Goal: Download file/media

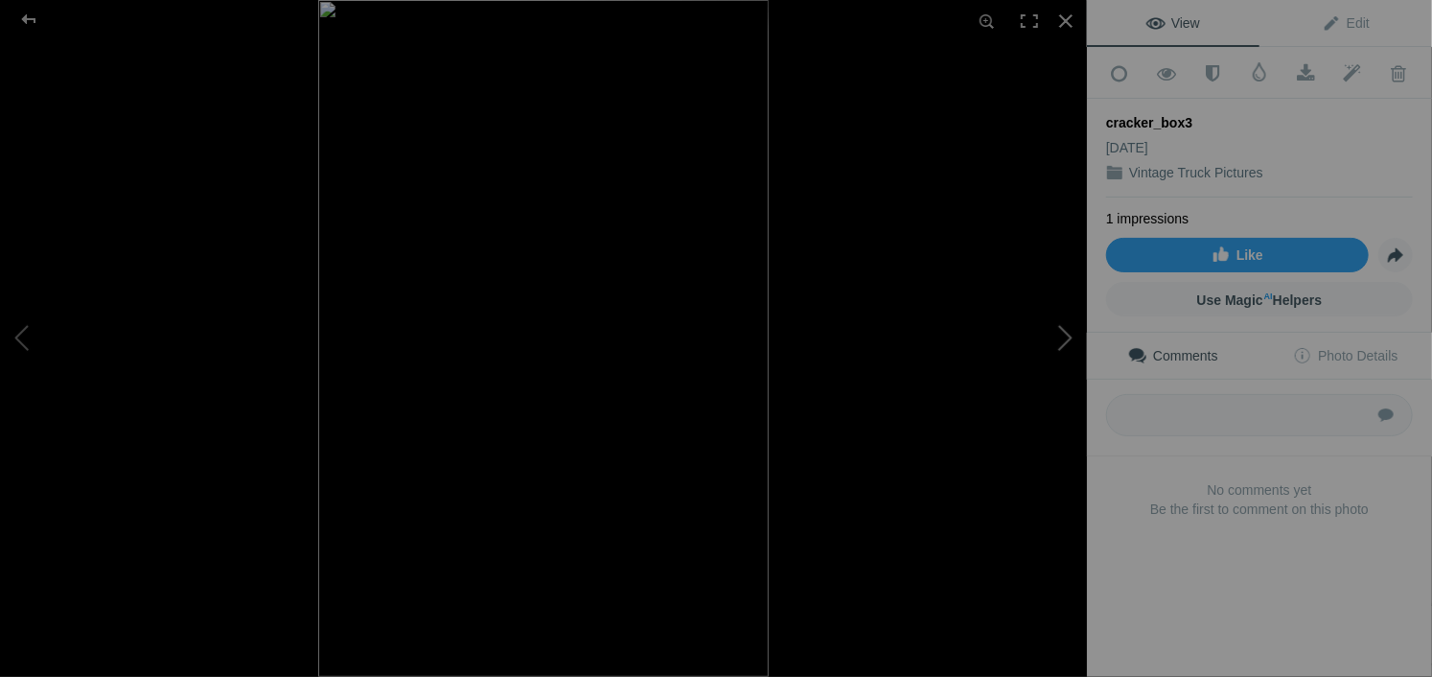
click at [1066, 343] on button at bounding box center [1015, 339] width 144 height 244
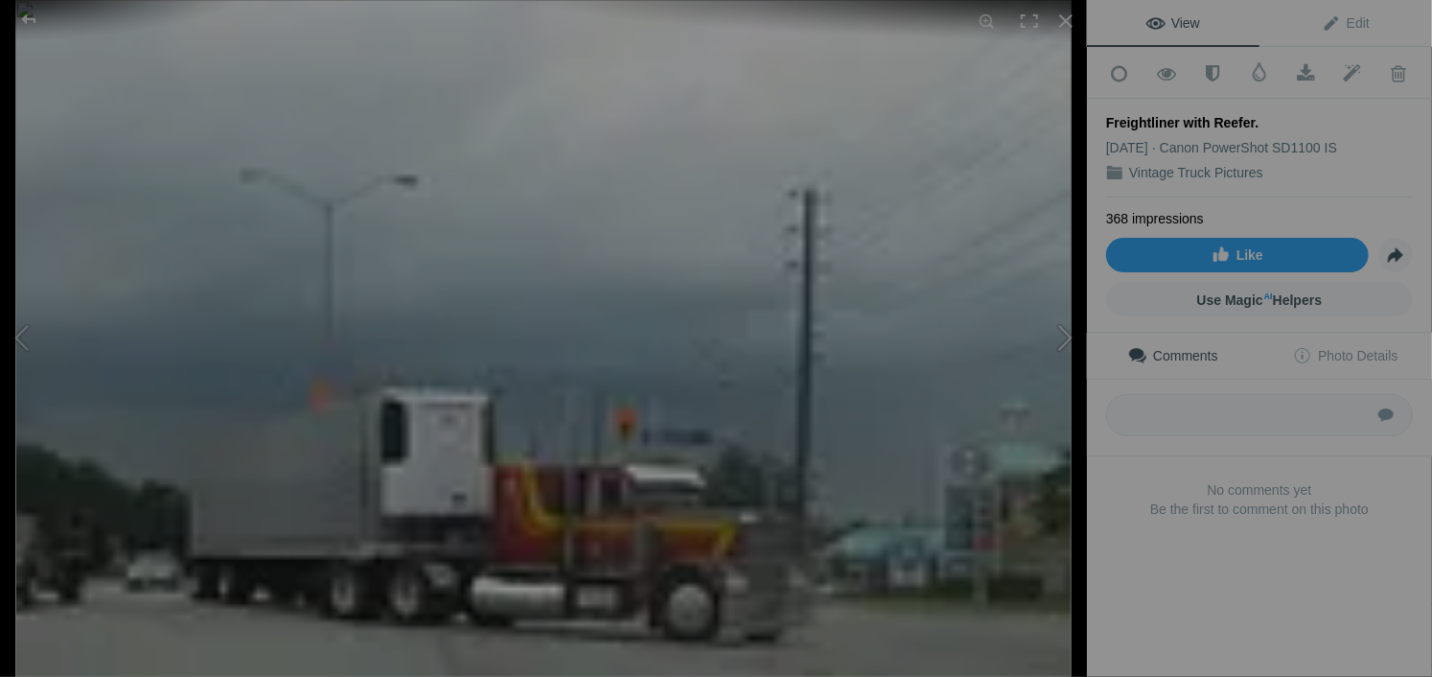
click at [1066, 343] on button at bounding box center [1015, 339] width 144 height 244
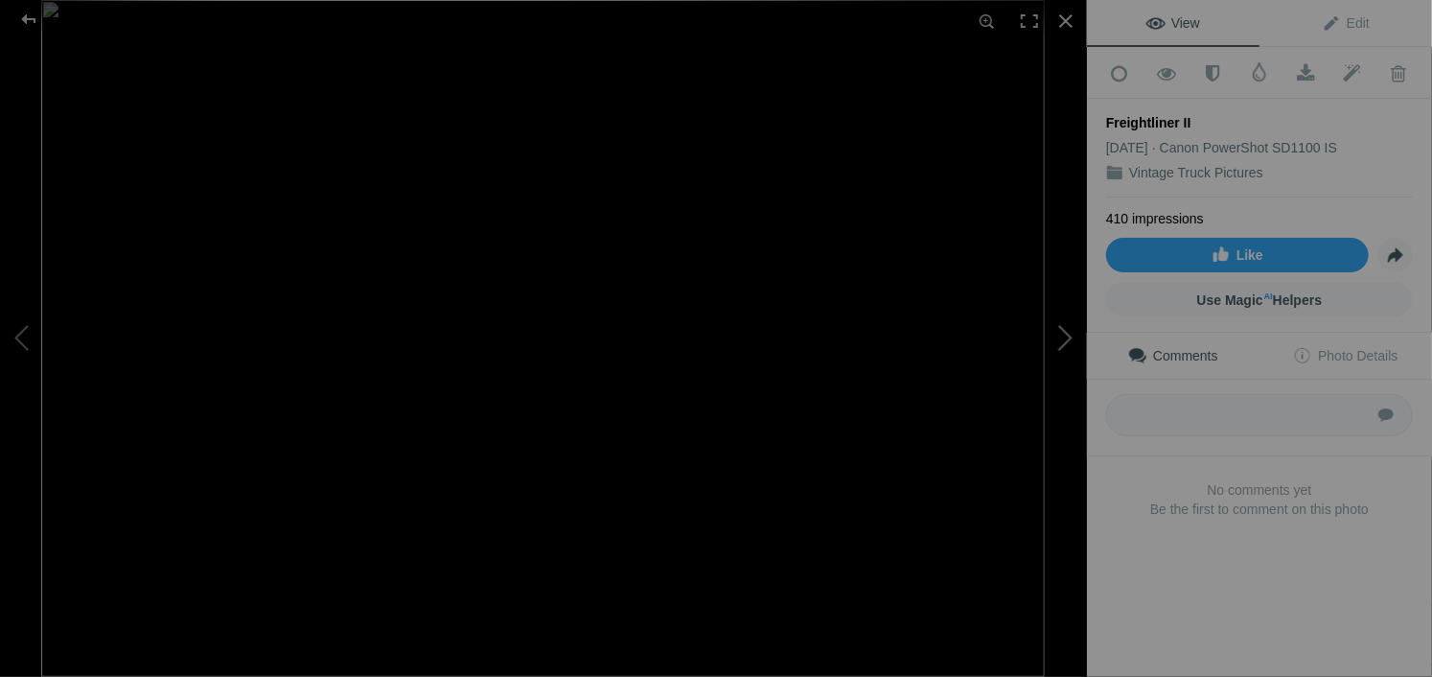
click at [1066, 342] on button at bounding box center [1015, 339] width 144 height 244
click at [1066, 20] on div at bounding box center [1066, 21] width 42 height 42
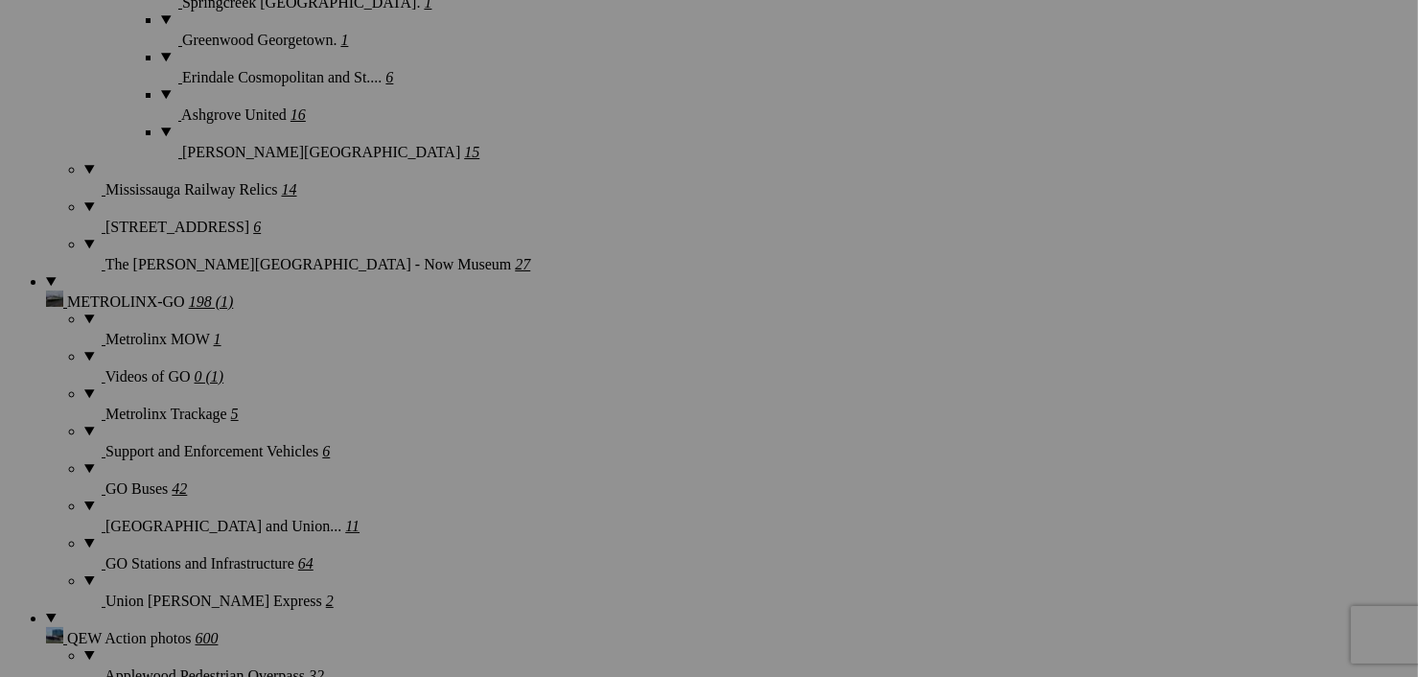
scroll to position [4484, 0]
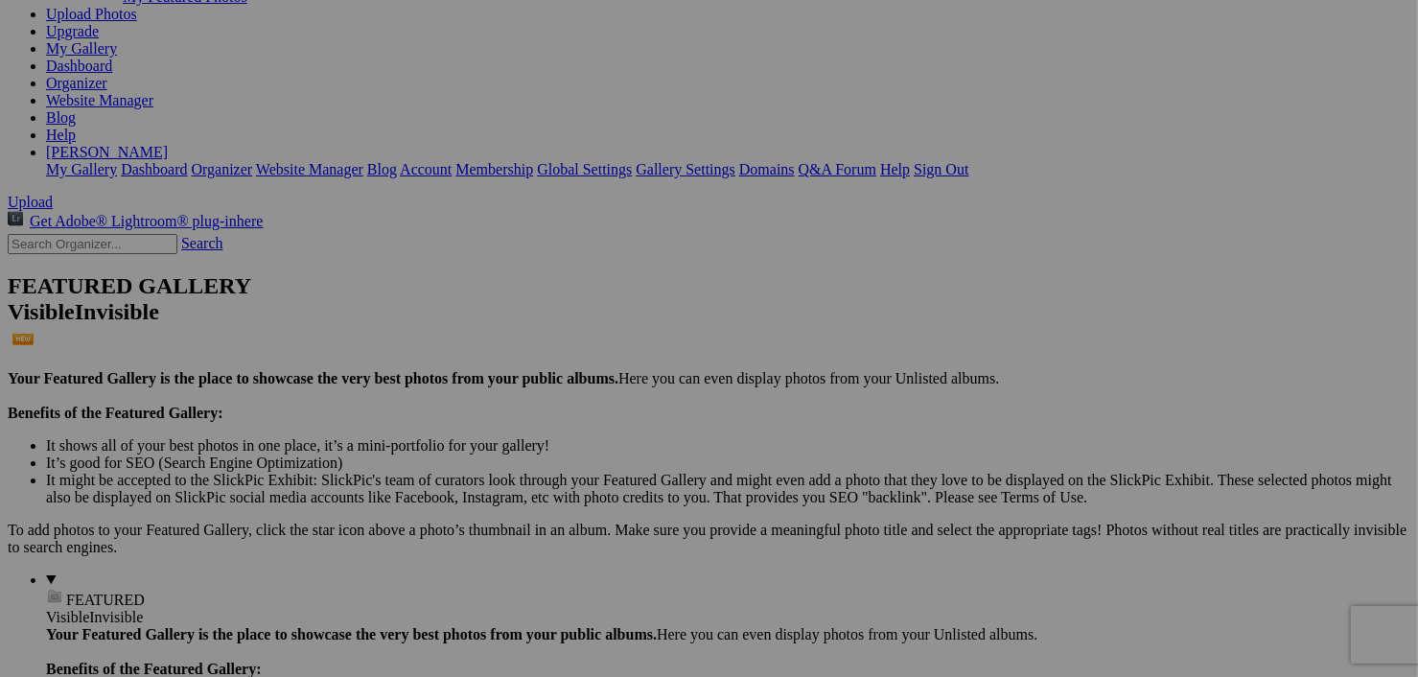
scroll to position [247, 0]
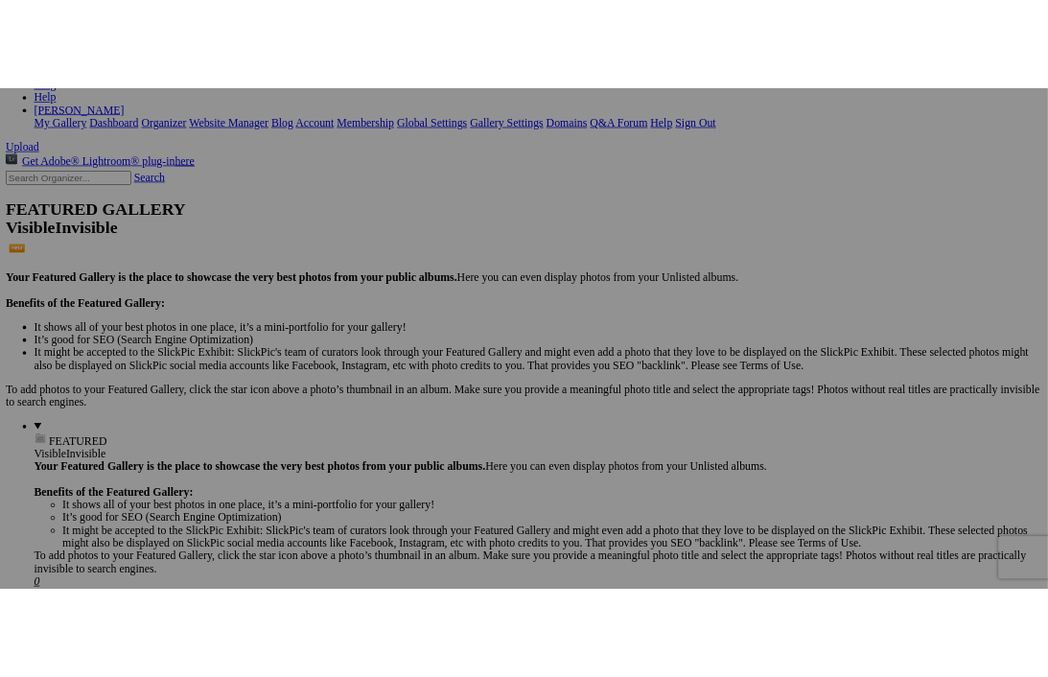
scroll to position [286, 0]
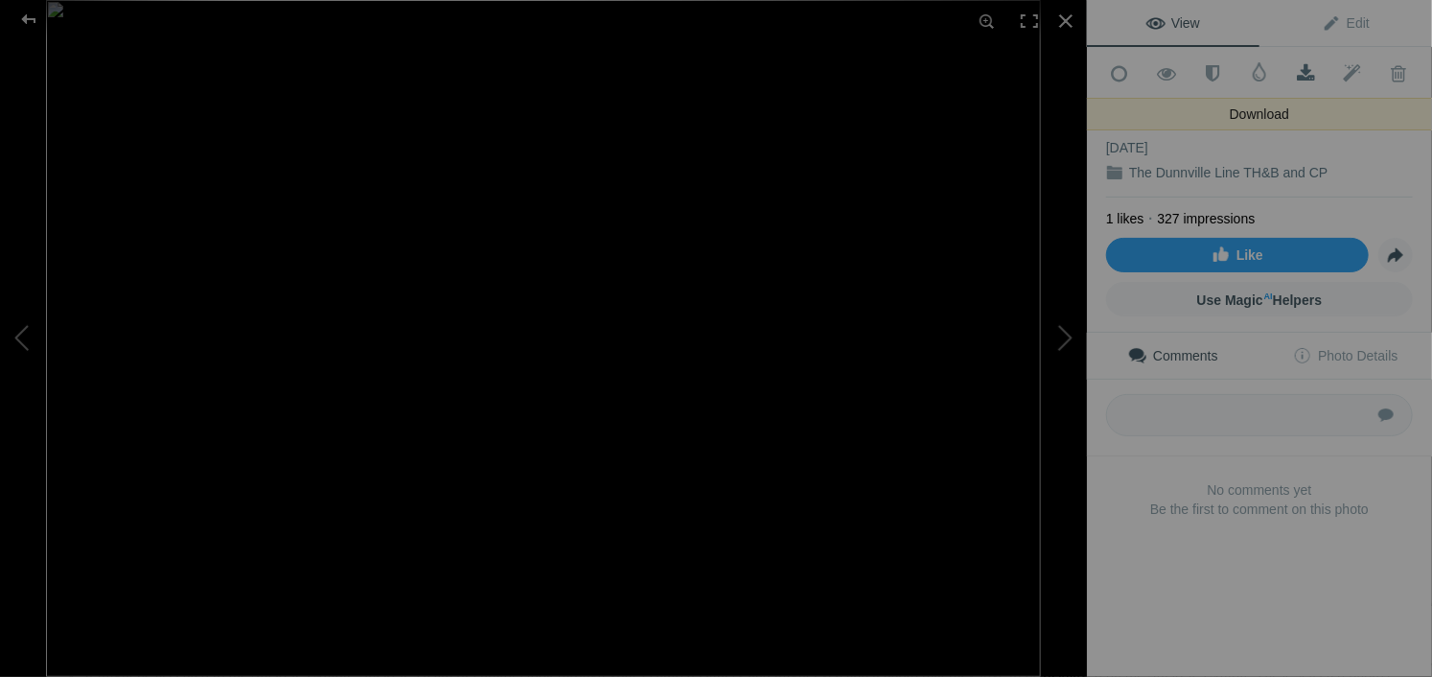
click at [1295, 67] on span at bounding box center [1306, 73] width 47 height 19
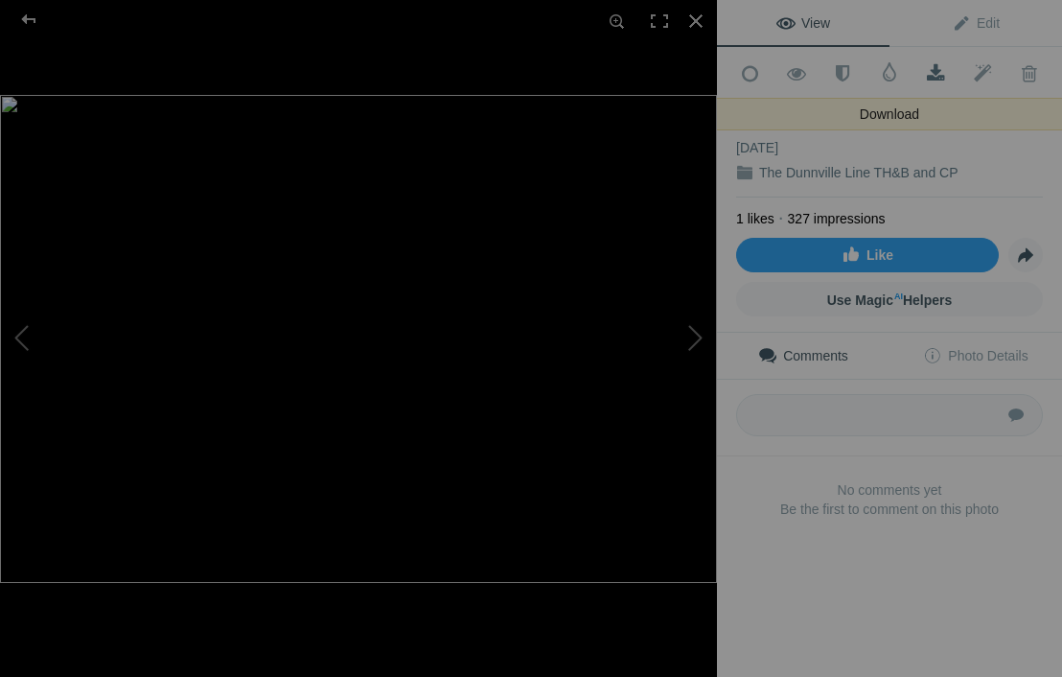
click at [920, 68] on span at bounding box center [936, 73] width 47 height 19
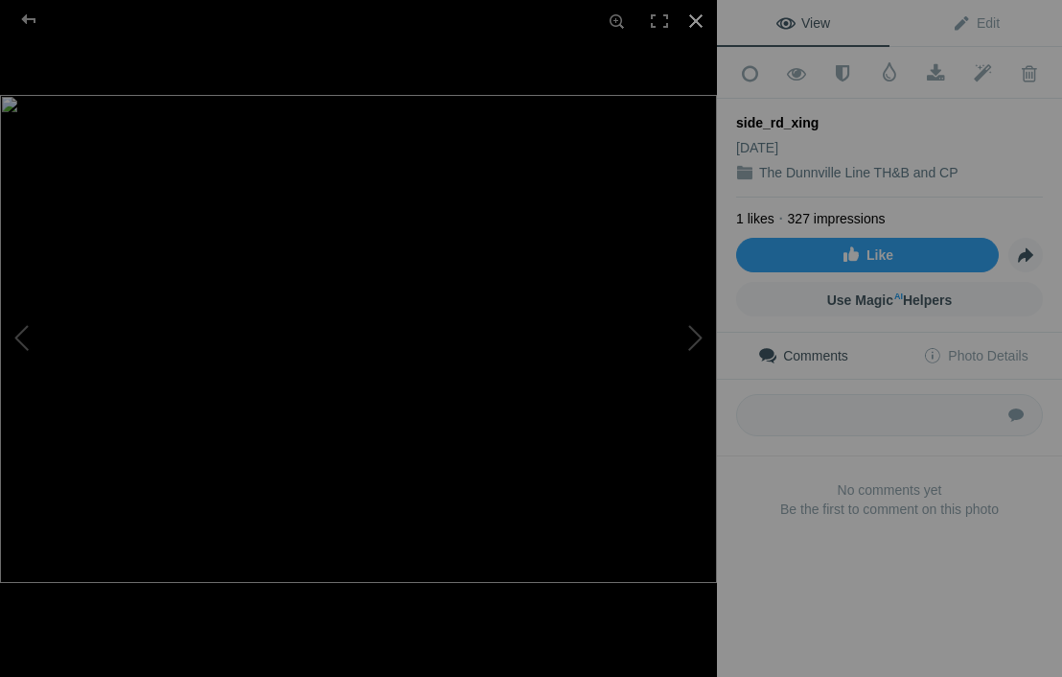
click at [692, 20] on div at bounding box center [696, 21] width 42 height 42
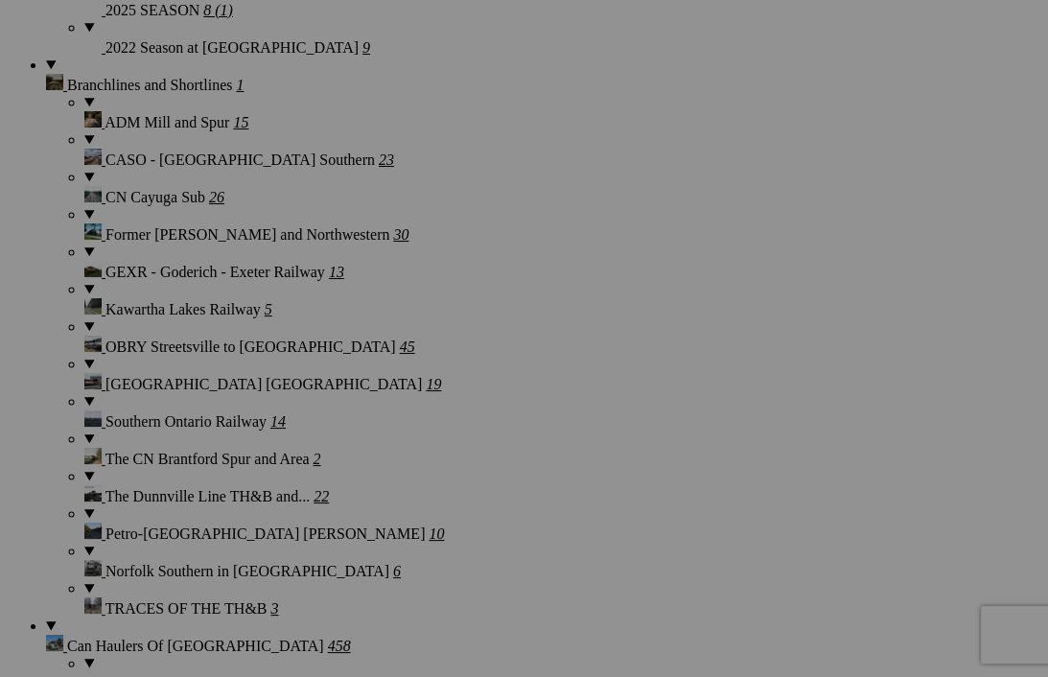
scroll to position [107, 0]
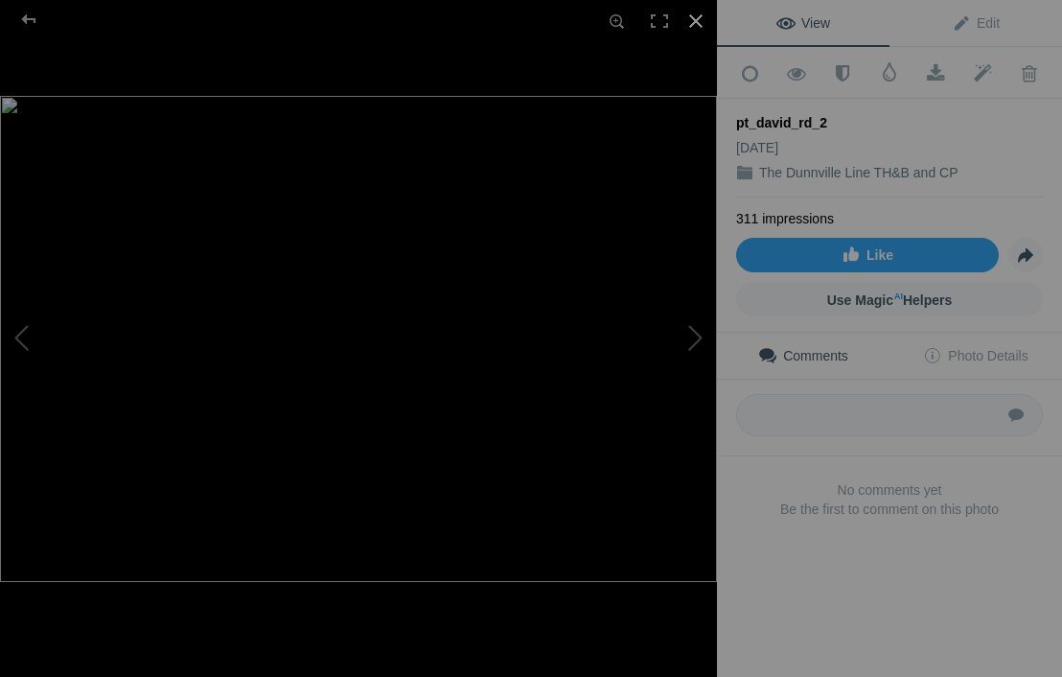
click at [692, 21] on div at bounding box center [696, 21] width 42 height 42
